Goal: Navigation & Orientation: Find specific page/section

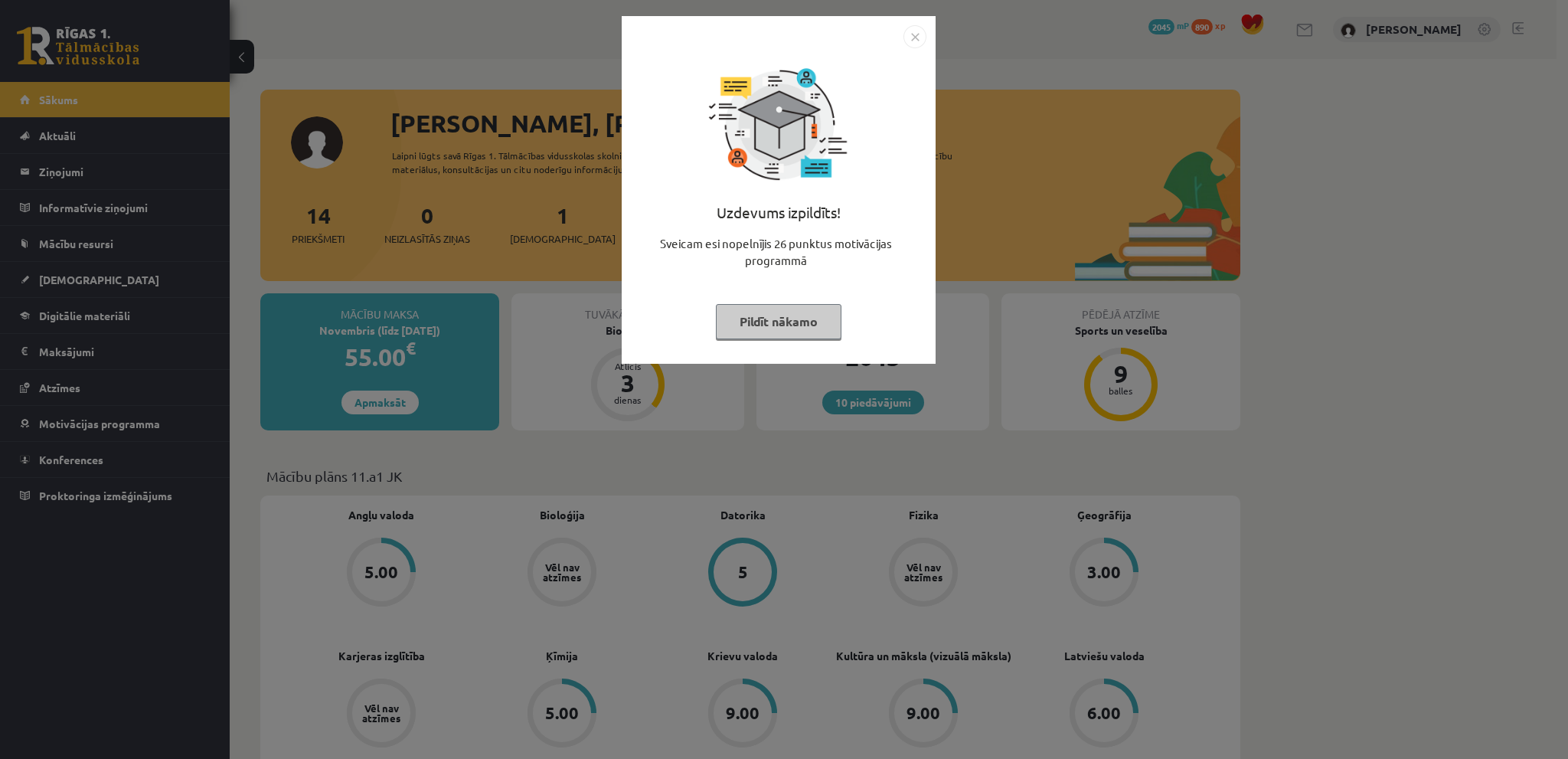
click at [911, 35] on img "Close" at bounding box center [914, 36] width 23 height 23
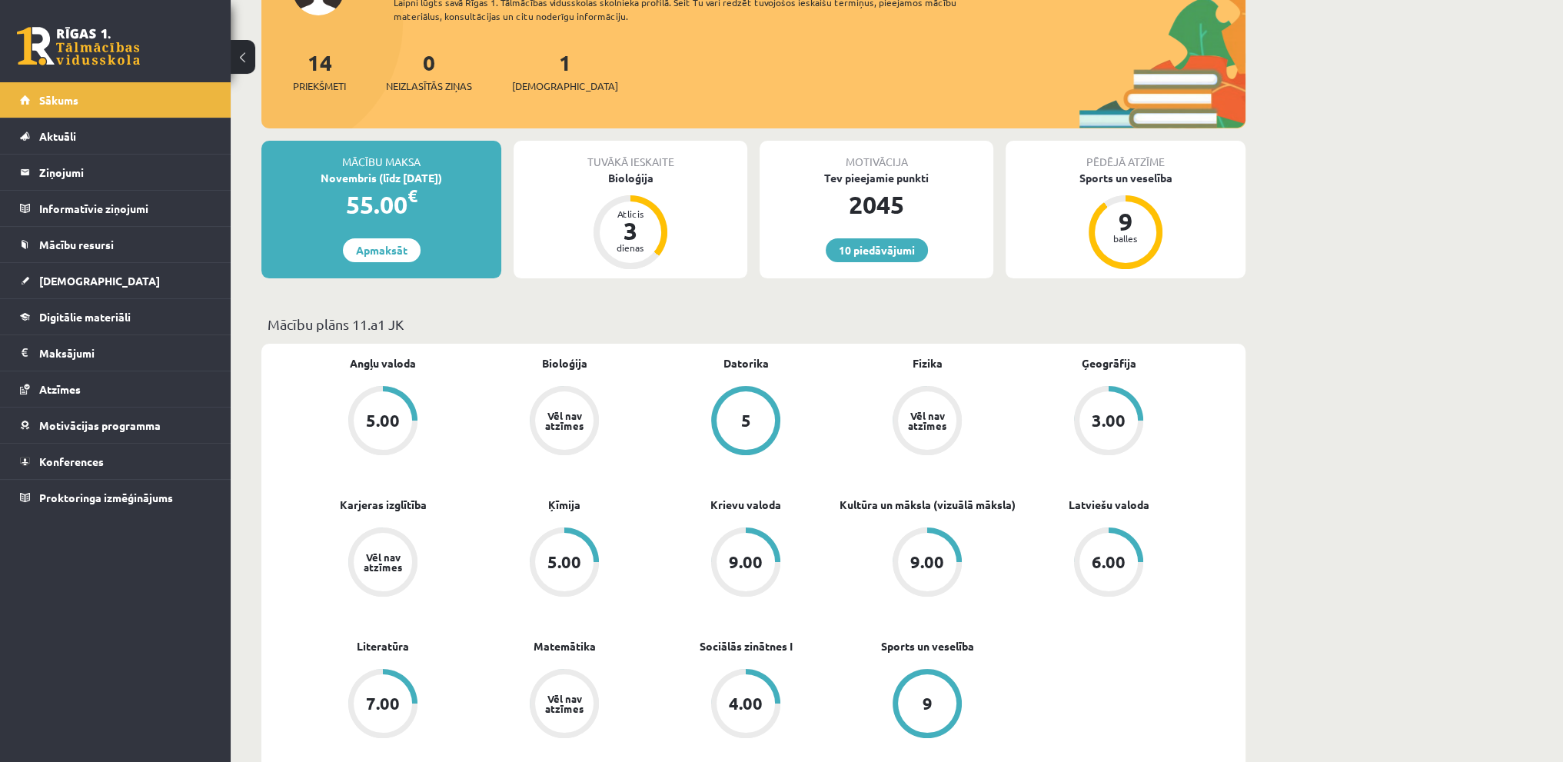
scroll to position [231, 0]
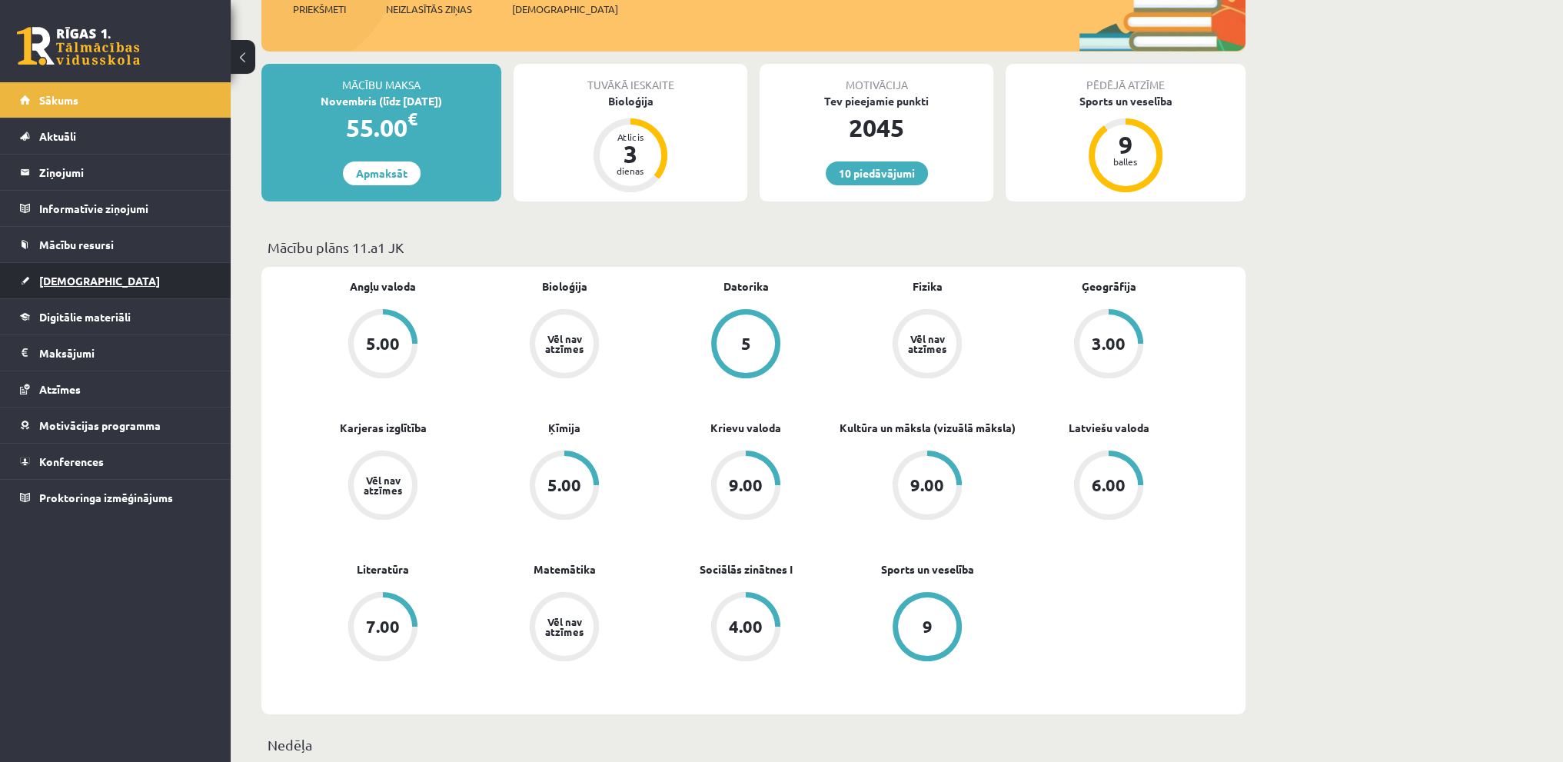
click at [172, 270] on link "[DEMOGRAPHIC_DATA]" at bounding box center [115, 280] width 191 height 35
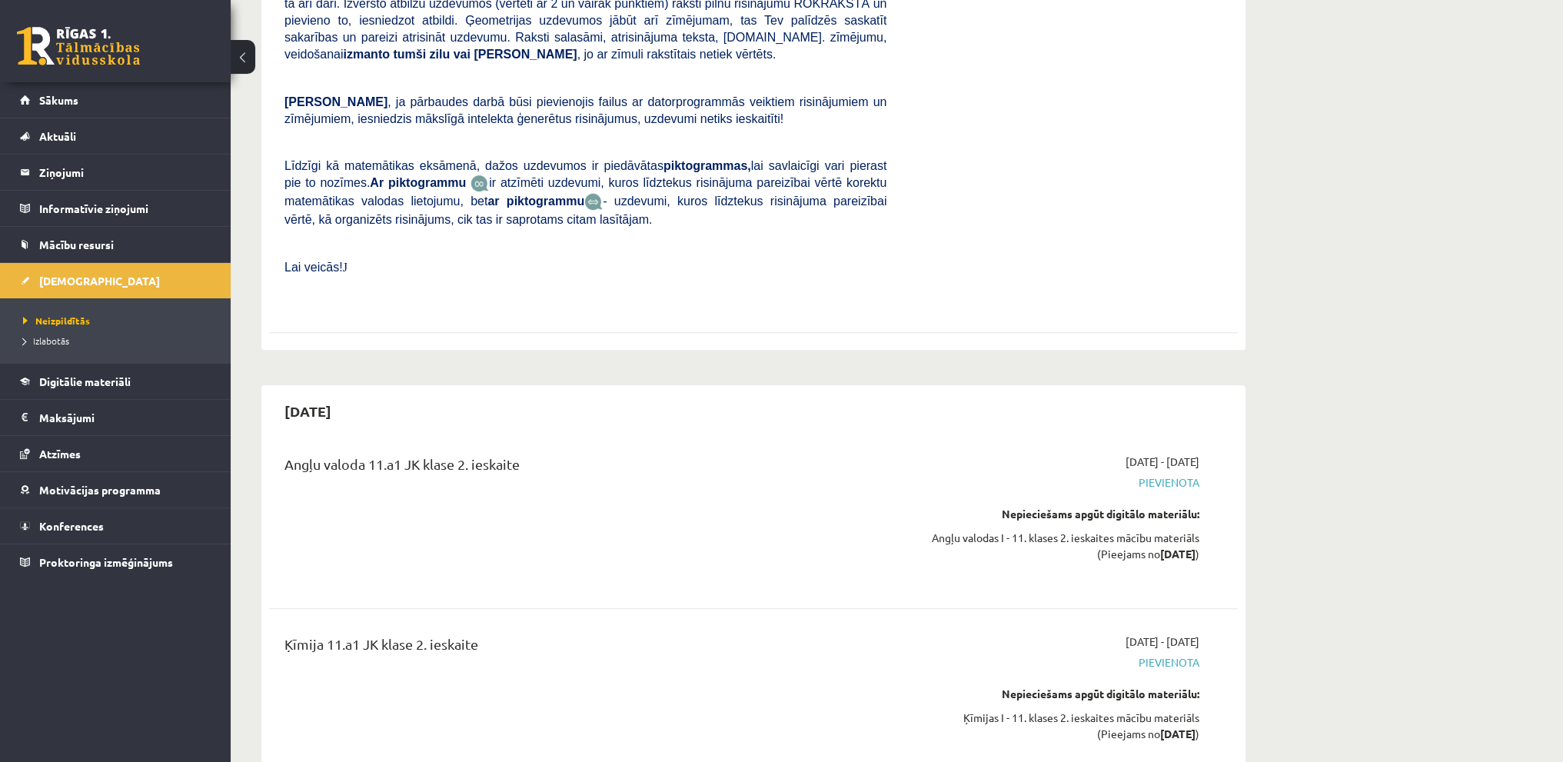
scroll to position [1230, 0]
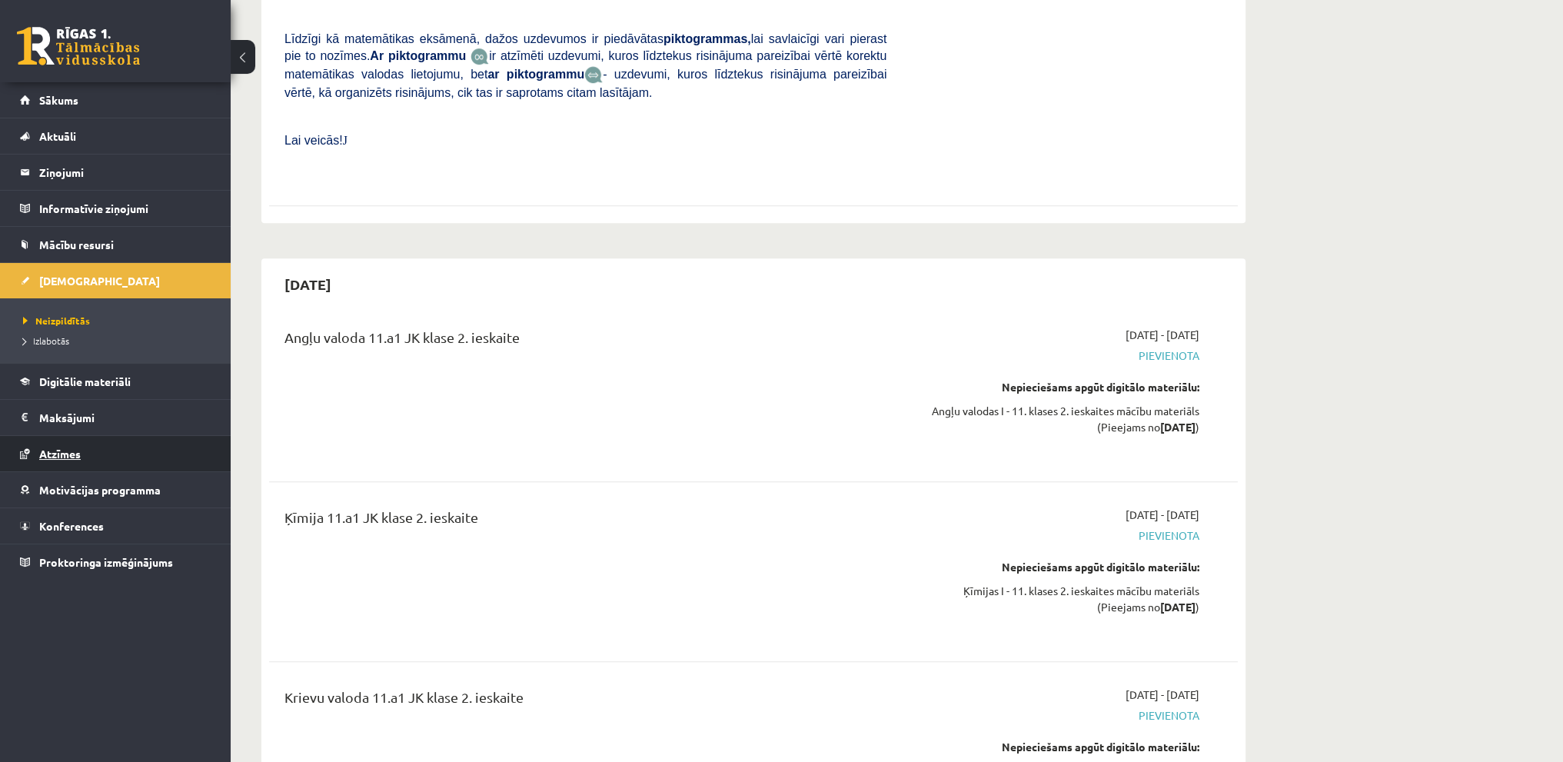
click at [80, 441] on link "Atzīmes" at bounding box center [115, 453] width 191 height 35
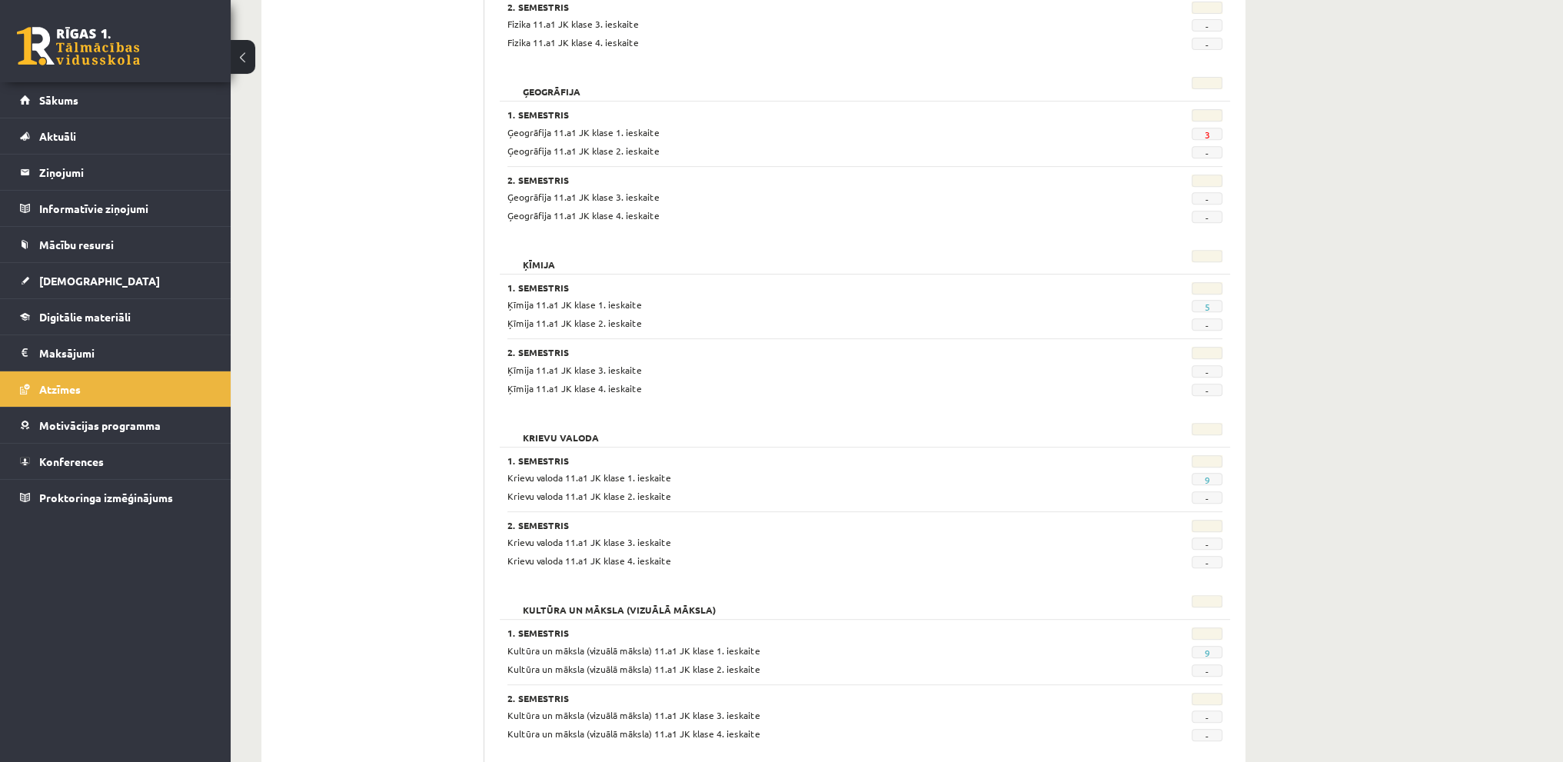
scroll to position [846, 0]
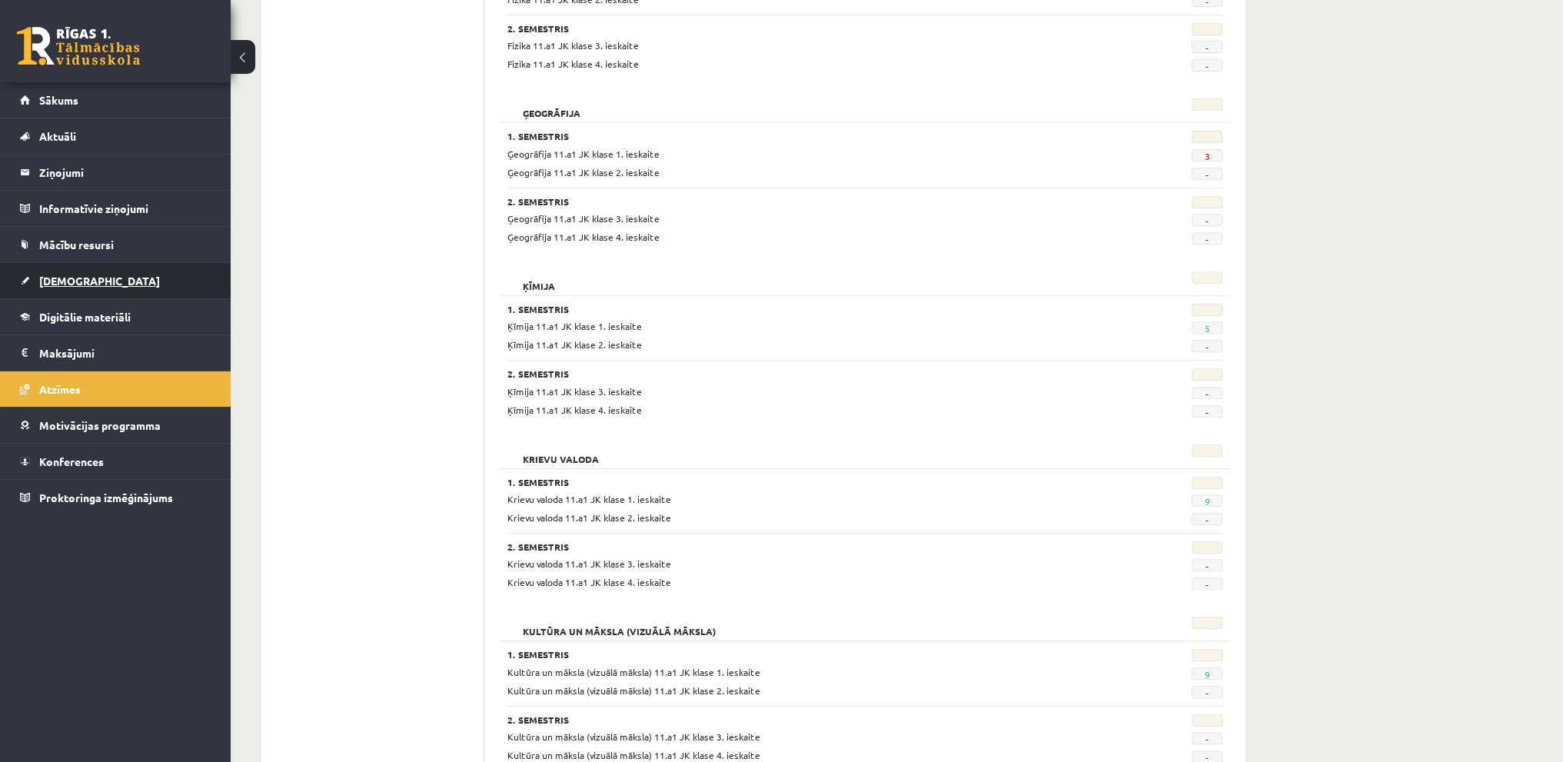
click at [120, 273] on link "[DEMOGRAPHIC_DATA]" at bounding box center [115, 280] width 191 height 35
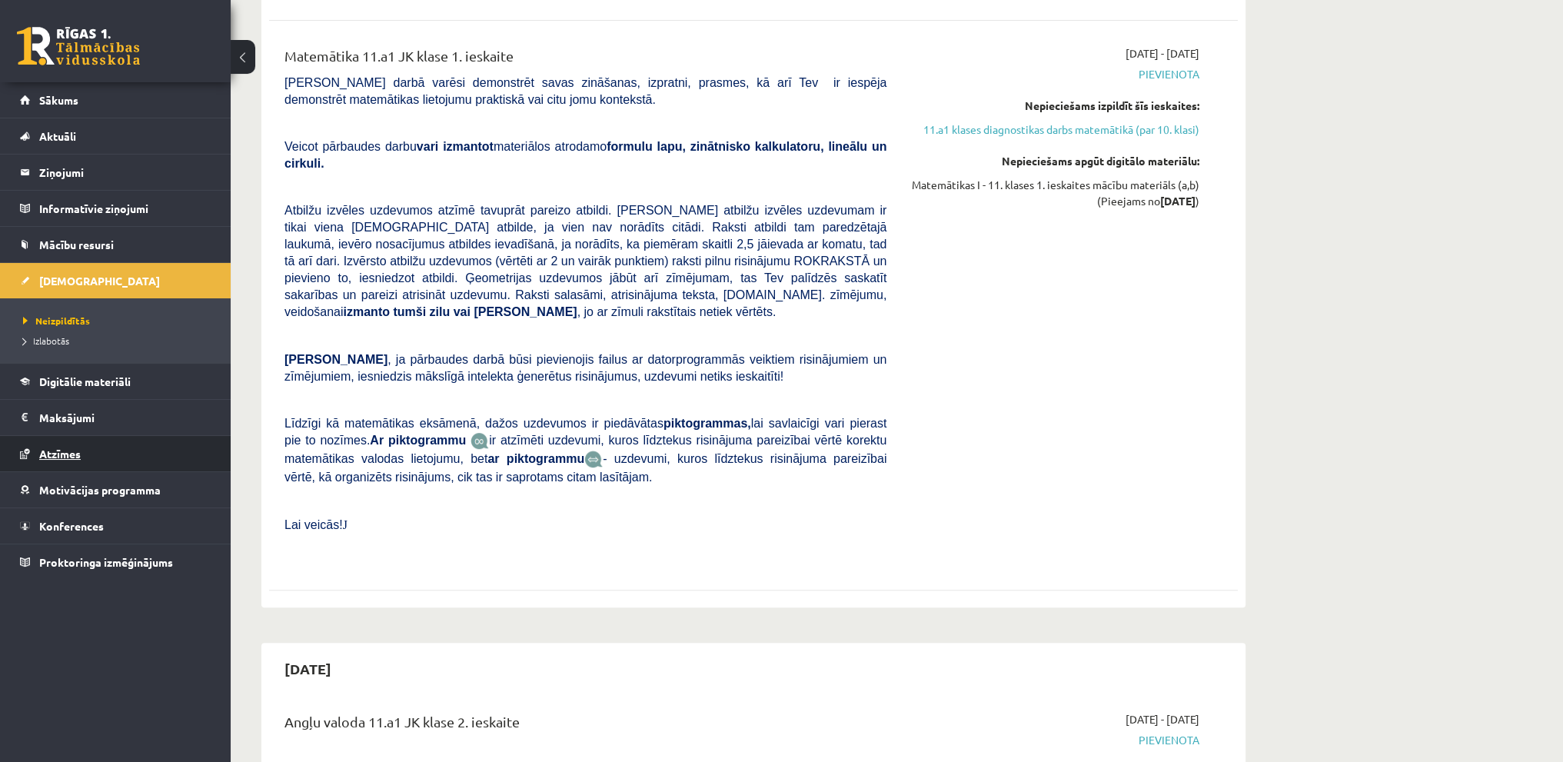
click at [75, 448] on span "Atzīmes" at bounding box center [60, 454] width 42 height 14
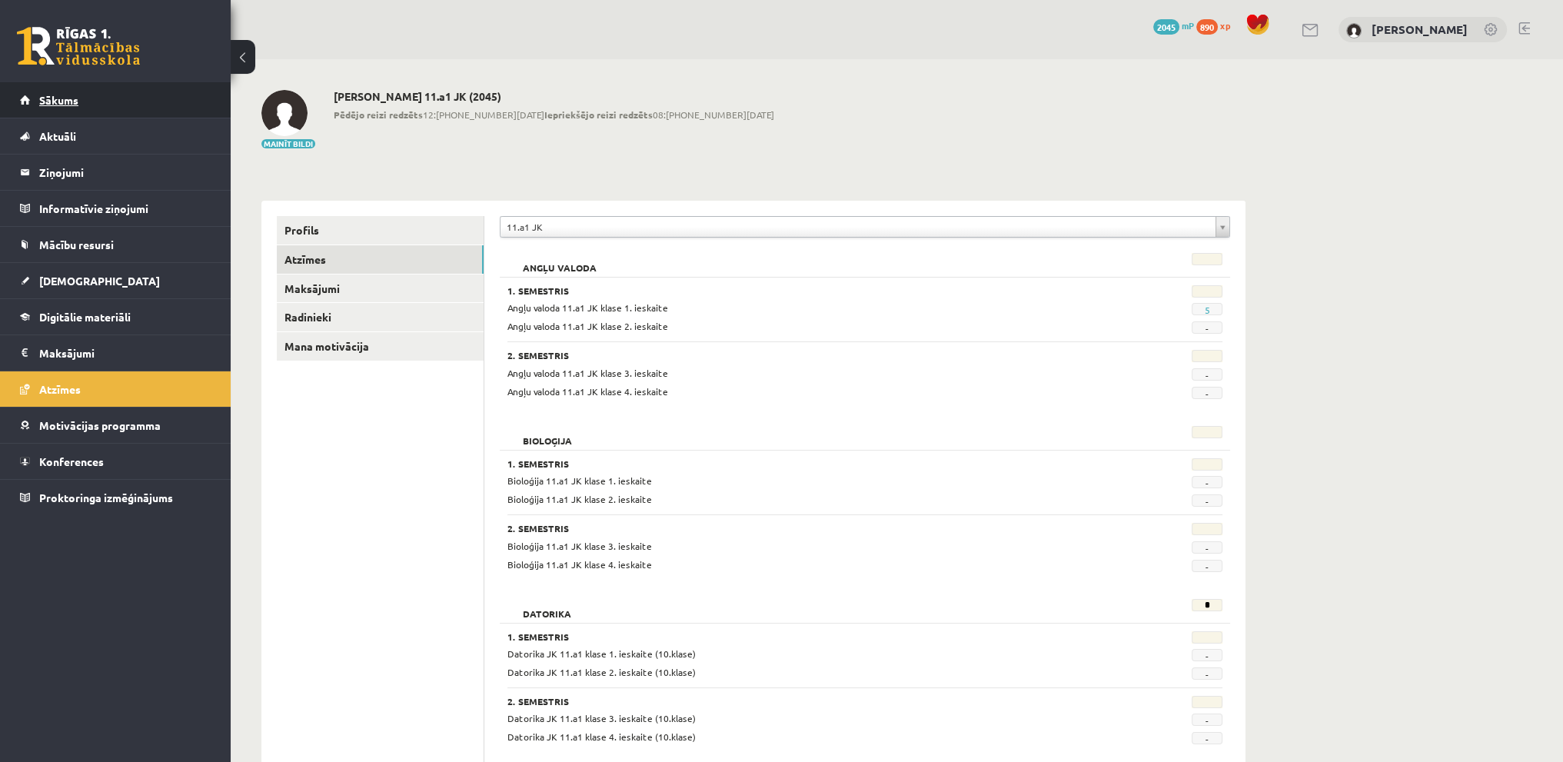
click at [68, 88] on link "Sākums" at bounding box center [115, 99] width 191 height 35
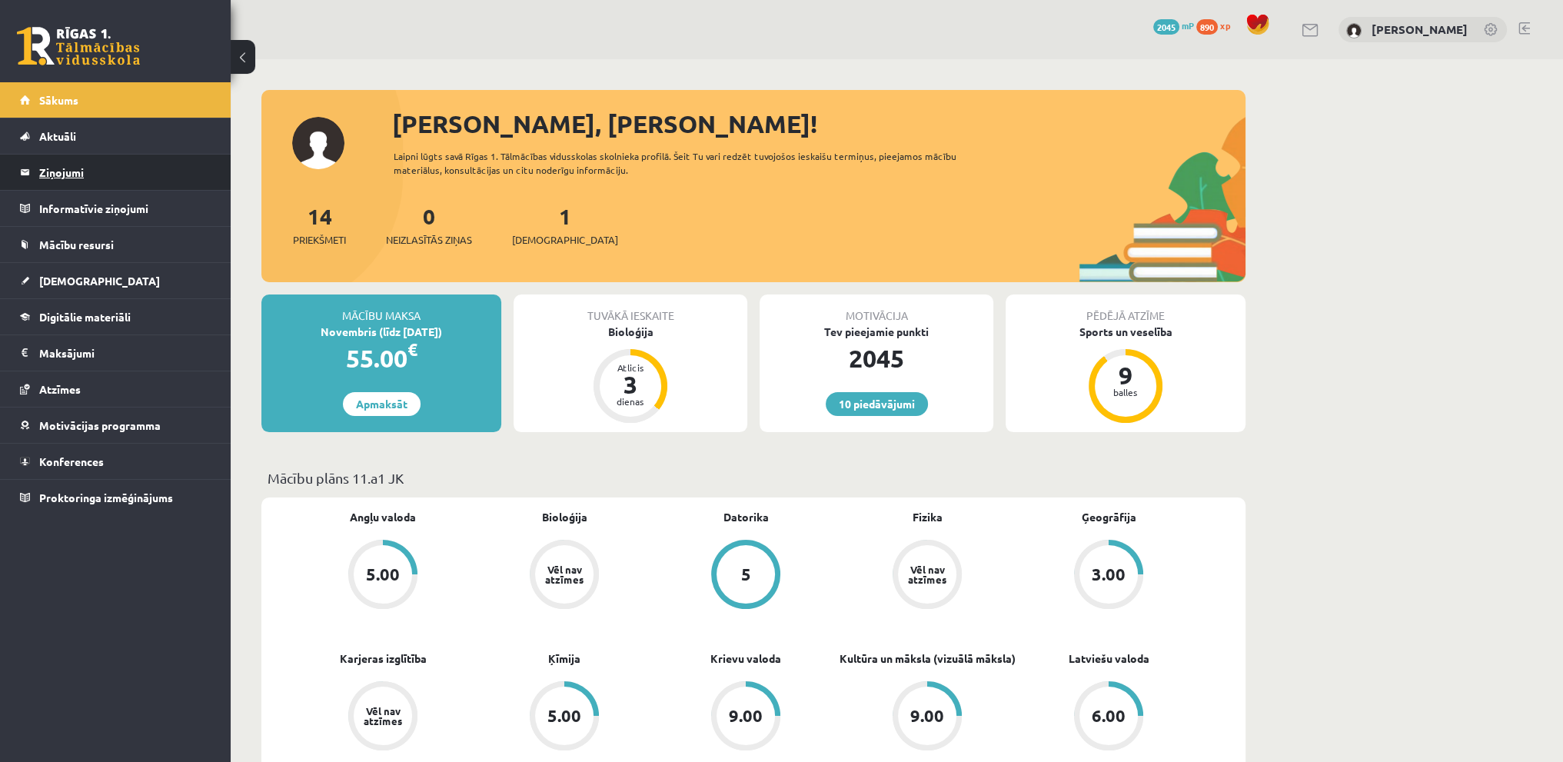
click at [82, 178] on legend "Ziņojumi 0" at bounding box center [125, 172] width 172 height 35
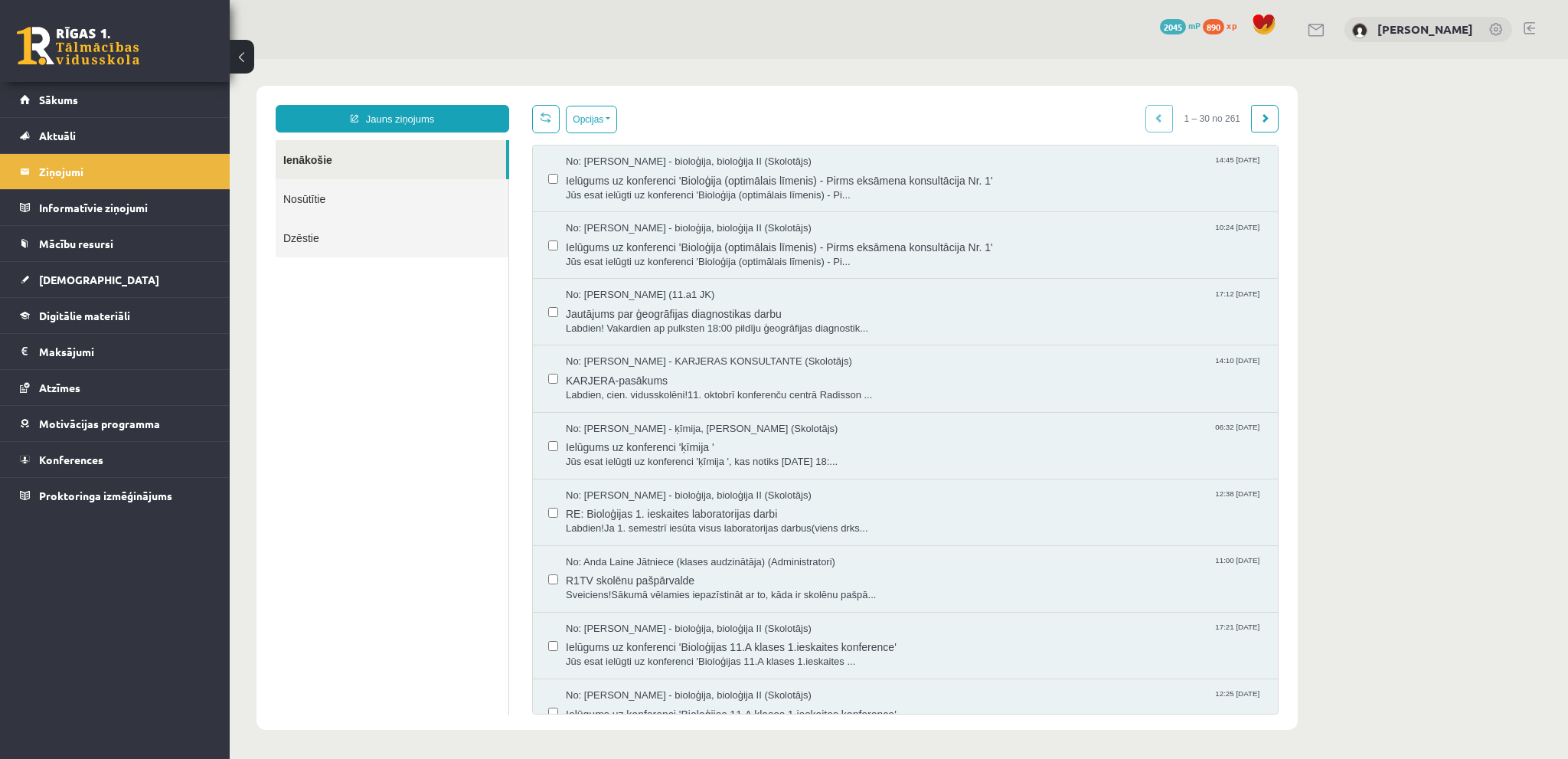
click at [339, 188] on link "Nosūtītie" at bounding box center [392, 198] width 233 height 39
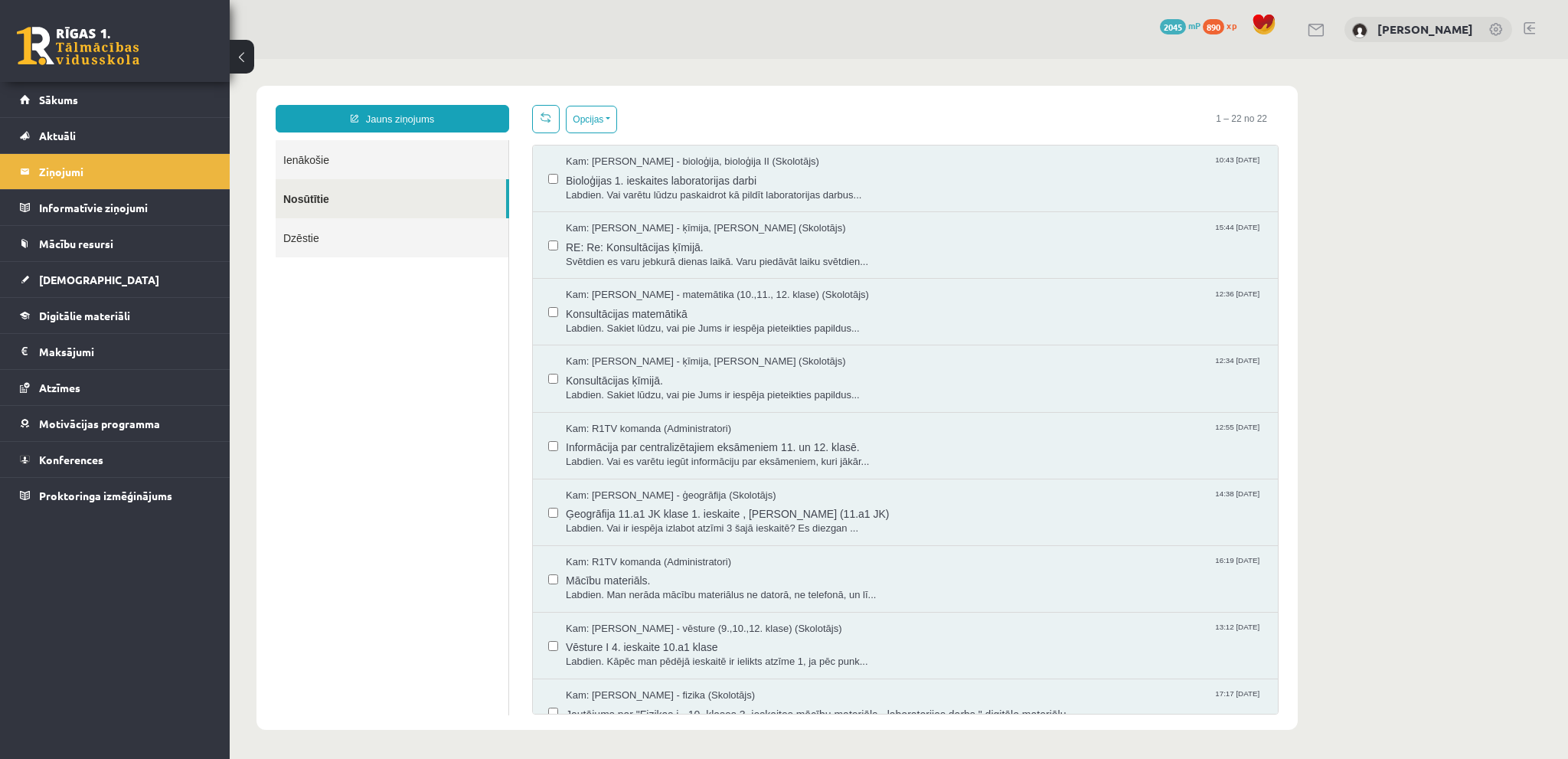
drag, startPoint x: 338, startPoint y: 162, endPoint x: 230, endPoint y: 131, distance: 112.4
click at [338, 162] on link "Ienākošie" at bounding box center [392, 159] width 233 height 39
click at [60, 94] on span "Sākums" at bounding box center [58, 100] width 39 height 14
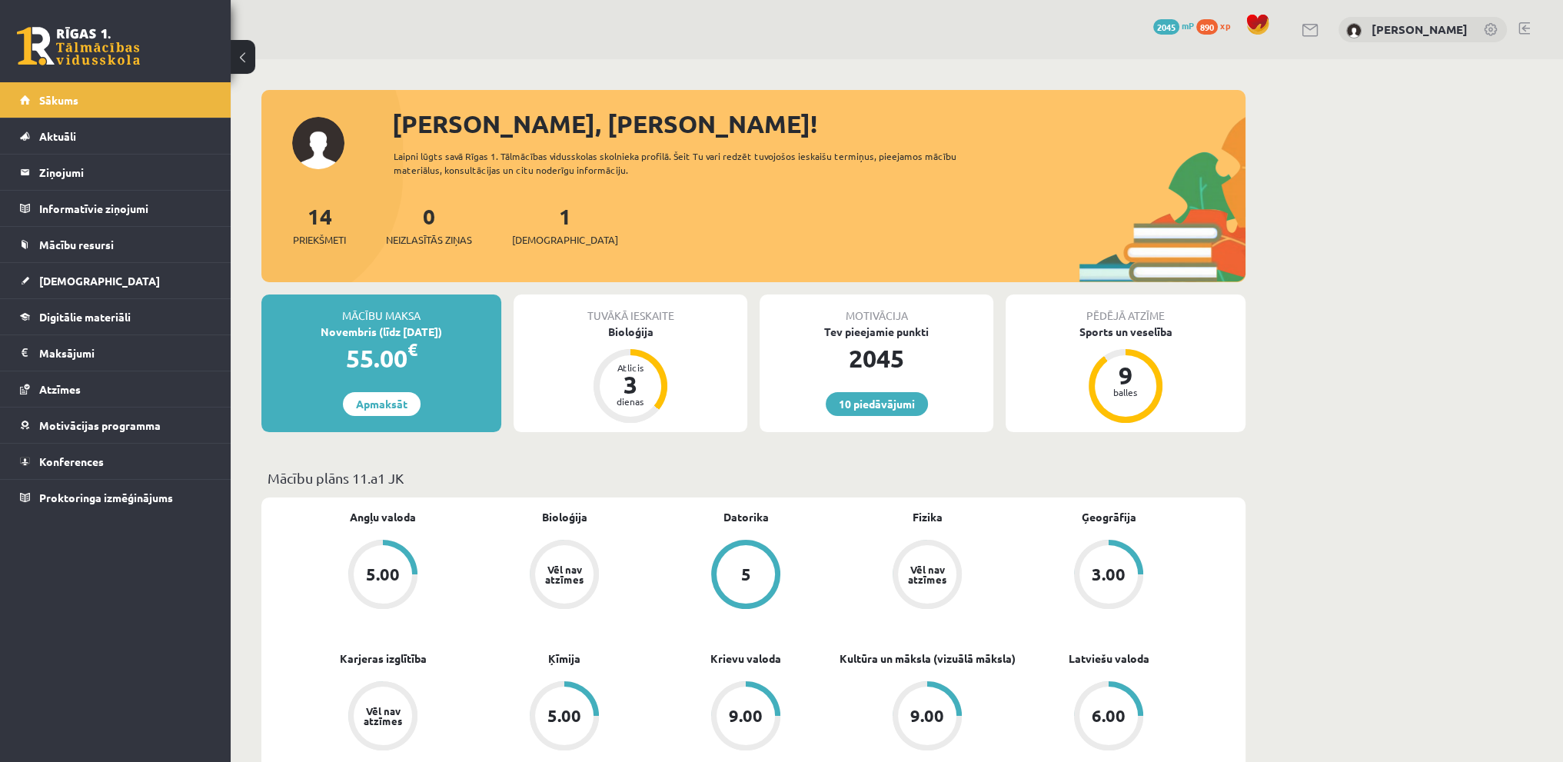
click at [1528, 22] on link at bounding box center [1525, 28] width 12 height 12
click at [1529, 29] on link at bounding box center [1525, 28] width 12 height 12
